Goal: Task Accomplishment & Management: Use online tool/utility

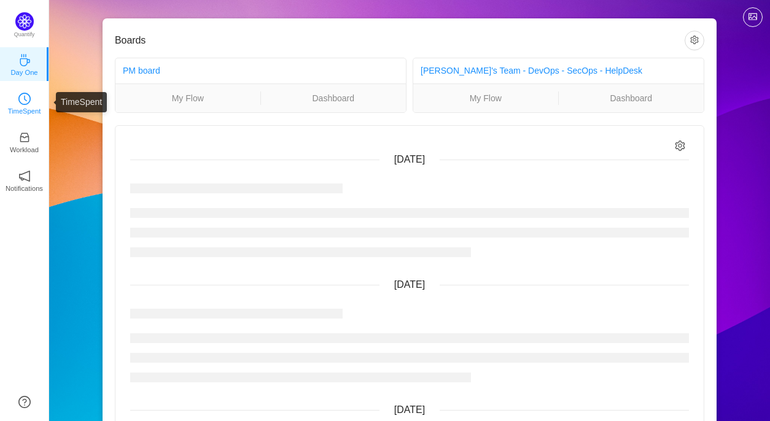
click at [27, 109] on p "TimeSpent" at bounding box center [24, 111] width 33 height 11
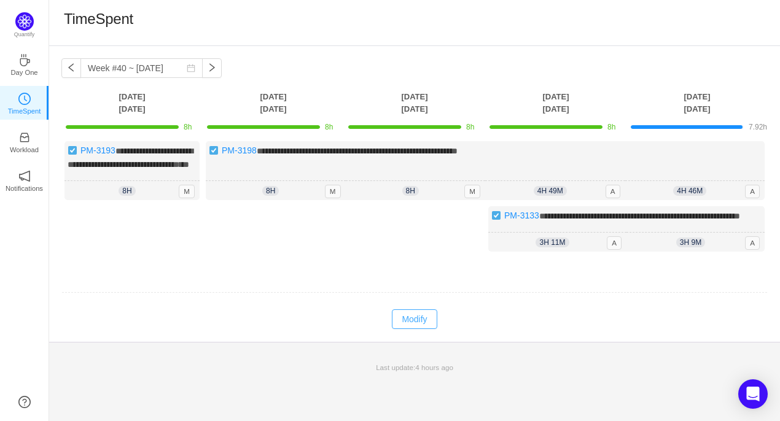
click at [424, 329] on button "Modify" at bounding box center [414, 320] width 45 height 20
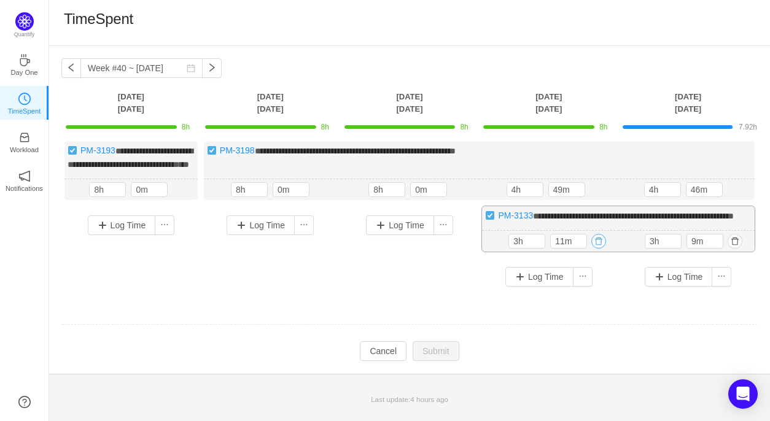
click at [596, 249] on button "button" at bounding box center [599, 241] width 15 height 15
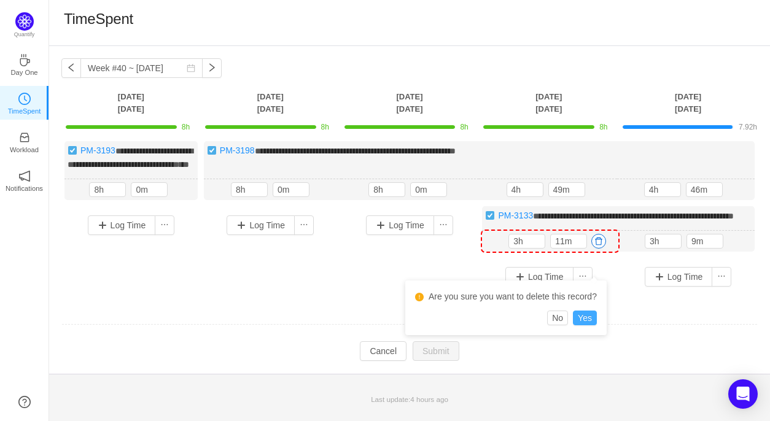
click at [588, 321] on button "Yes" at bounding box center [585, 318] width 24 height 15
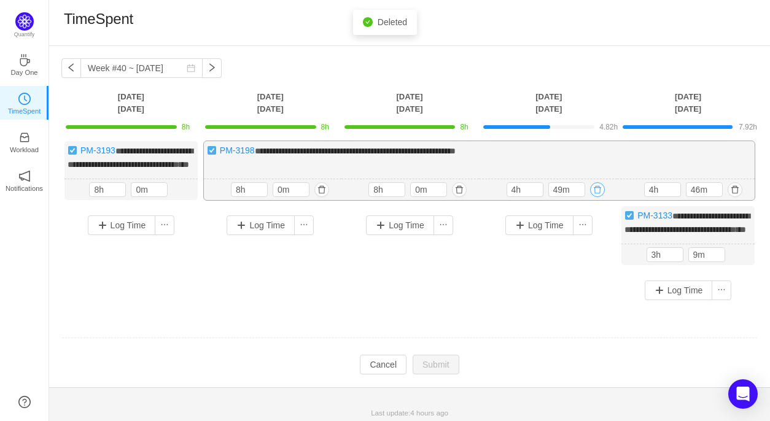
click at [595, 197] on button "button" at bounding box center [597, 189] width 15 height 15
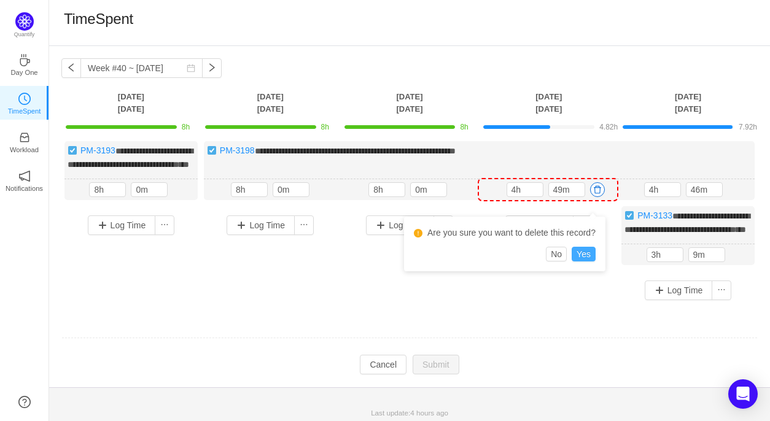
click at [587, 259] on button "Yes" at bounding box center [584, 254] width 24 height 15
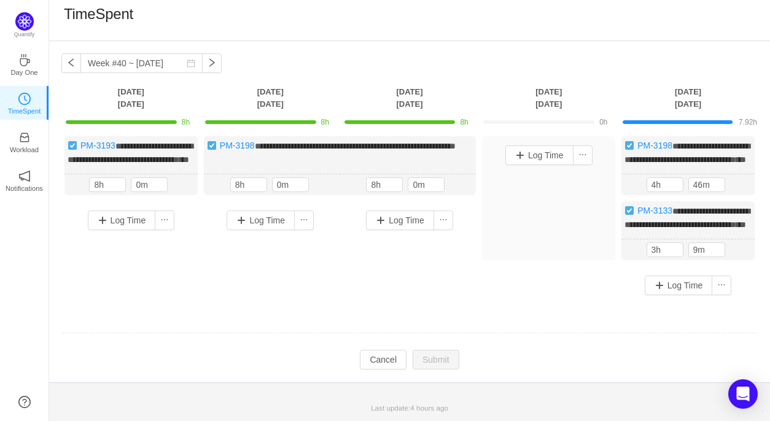
scroll to position [16, 0]
click at [736, 257] on button "button" at bounding box center [735, 250] width 15 height 15
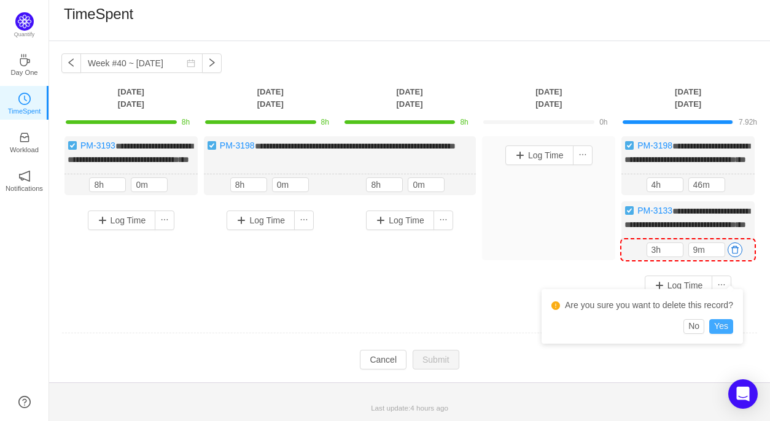
click at [721, 319] on button "Yes" at bounding box center [721, 326] width 24 height 15
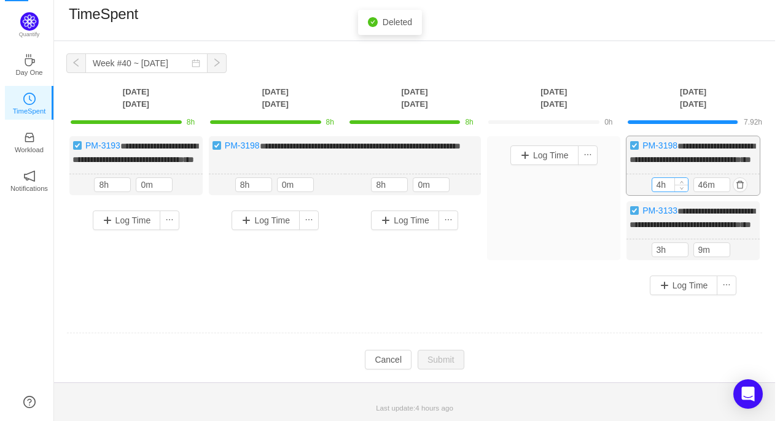
scroll to position [0, 0]
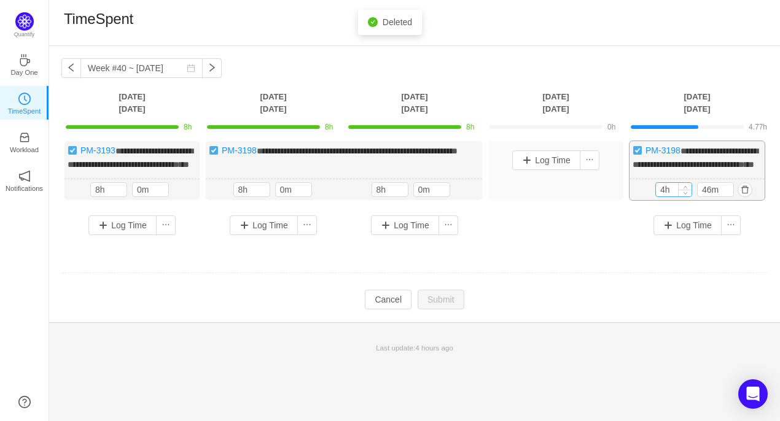
click at [662, 197] on input "4h" at bounding box center [674, 190] width 36 height 14
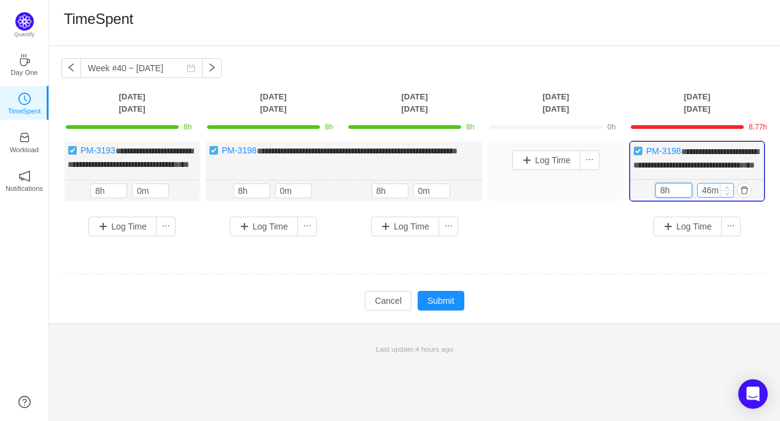
type input "8h"
drag, startPoint x: 712, startPoint y: 205, endPoint x: 697, endPoint y: 205, distance: 14.7
click at [698, 197] on input "46m" at bounding box center [716, 191] width 36 height 14
type input "0m"
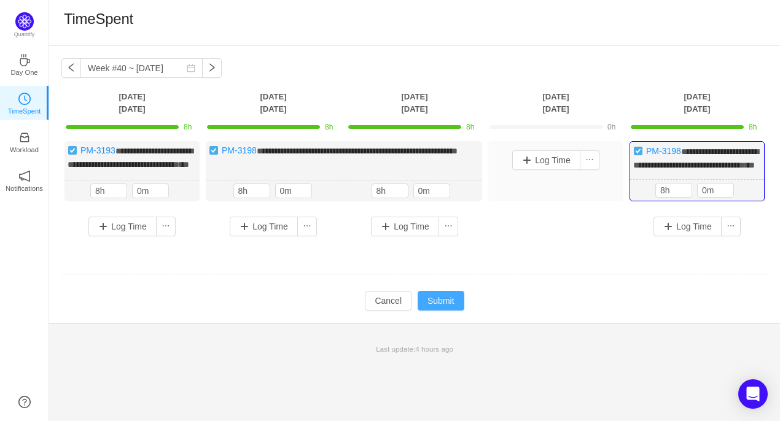
click at [448, 308] on button "Submit" at bounding box center [441, 301] width 47 height 20
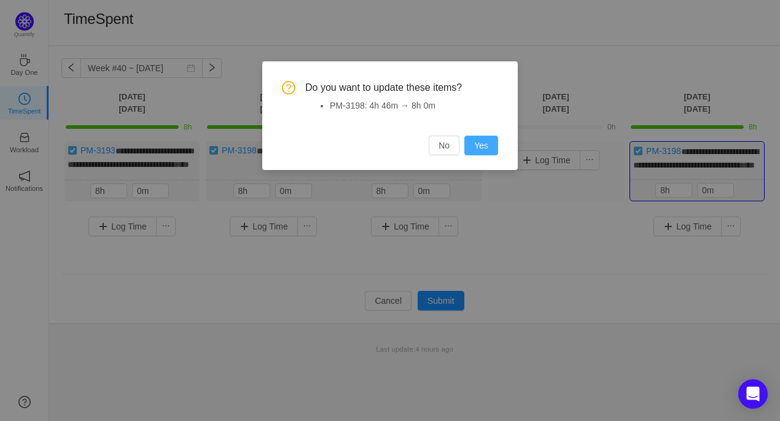
click at [477, 141] on button "Yes" at bounding box center [481, 146] width 34 height 20
